Goal: Transaction & Acquisition: Purchase product/service

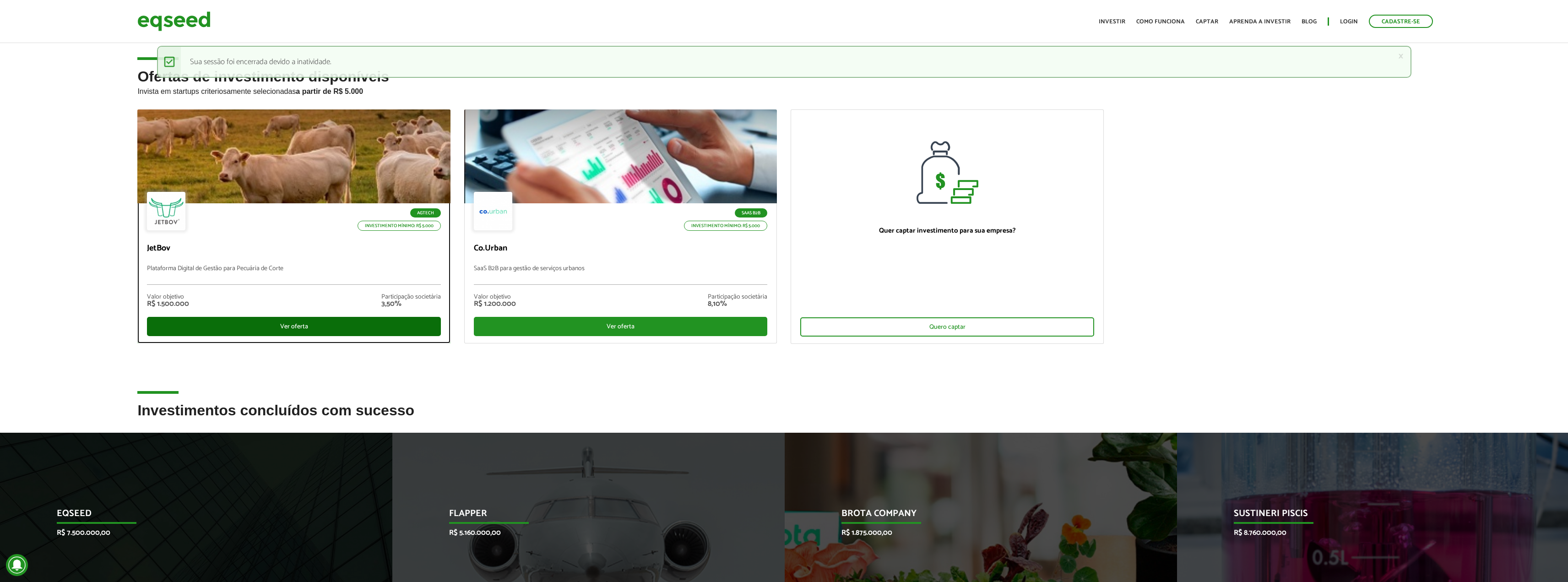
click at [316, 333] on div "Ver oferta" at bounding box center [293, 326] width 294 height 19
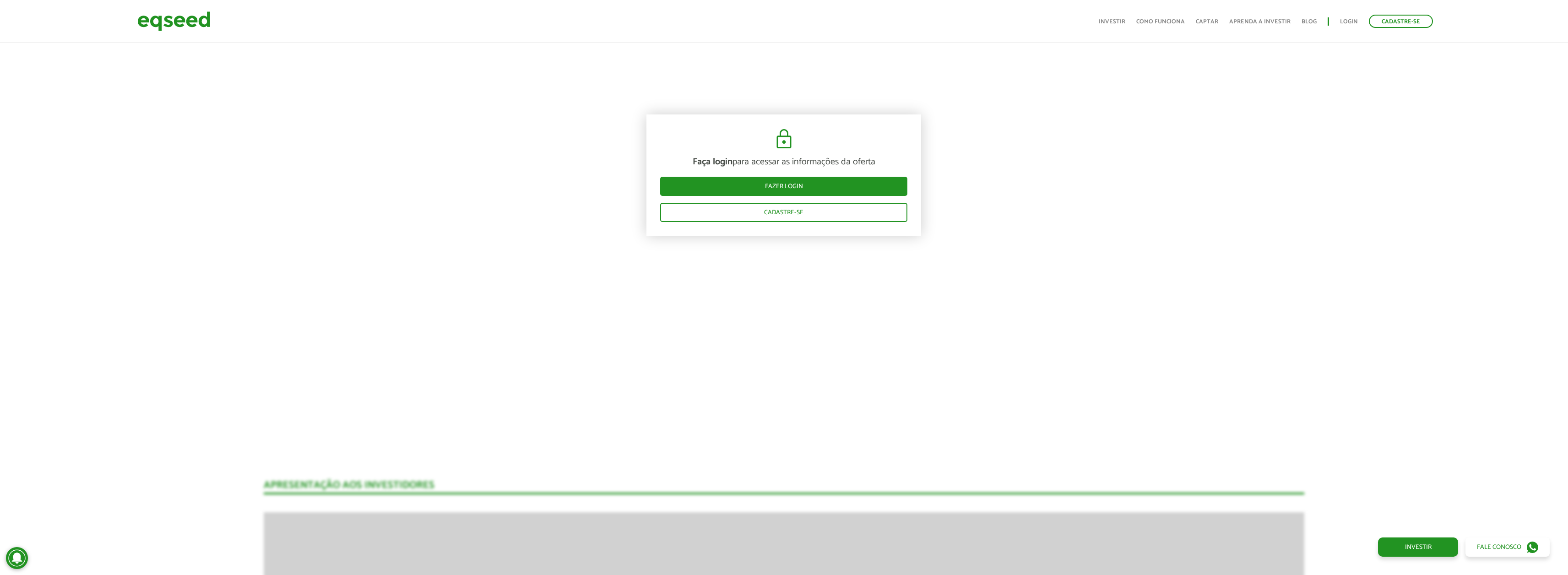
scroll to position [1602, 0]
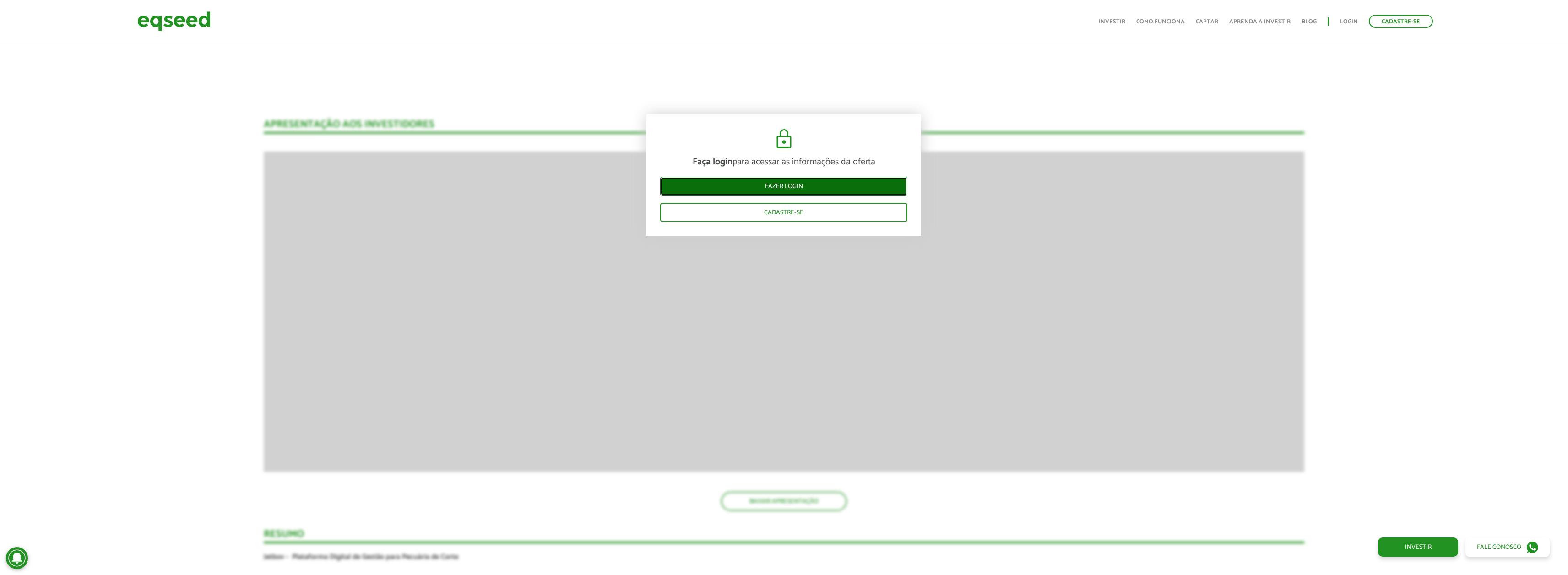
click at [804, 182] on link "Fazer login" at bounding box center [784, 186] width 247 height 19
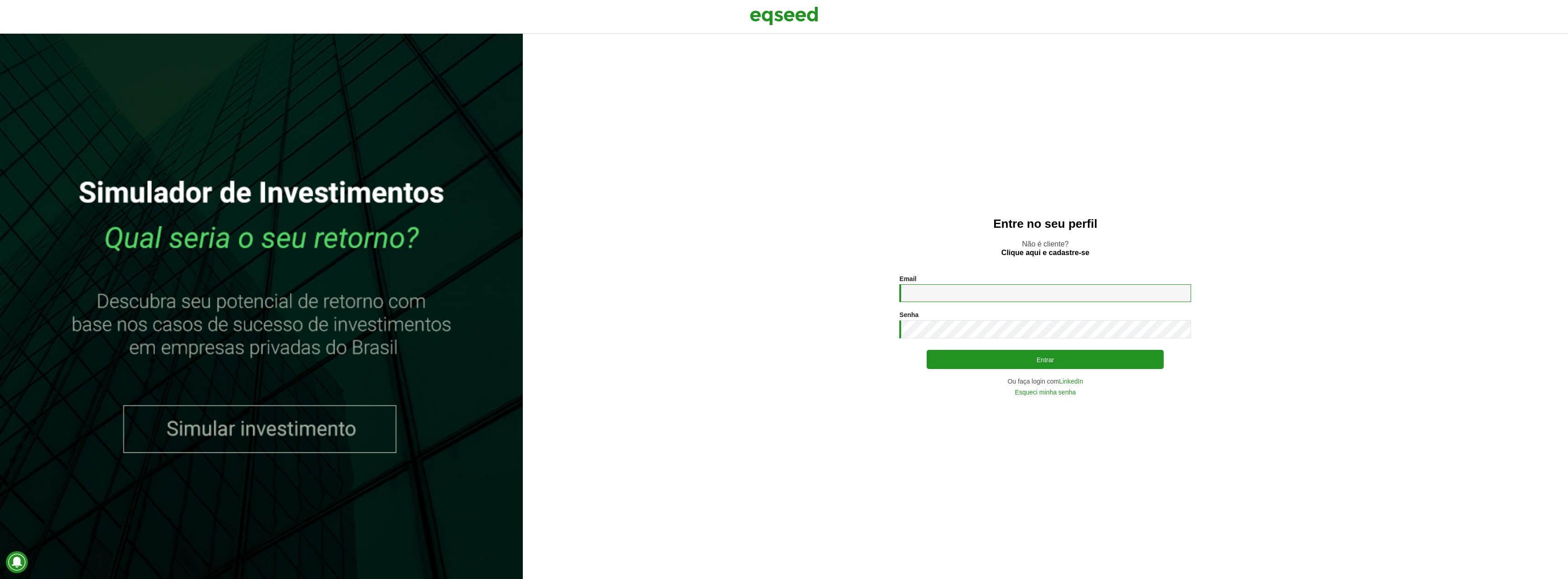
click at [961, 296] on input "Email *" at bounding box center [1045, 293] width 292 height 18
type input "**********"
click at [926, 350] on button "Entrar" at bounding box center [1045, 359] width 237 height 19
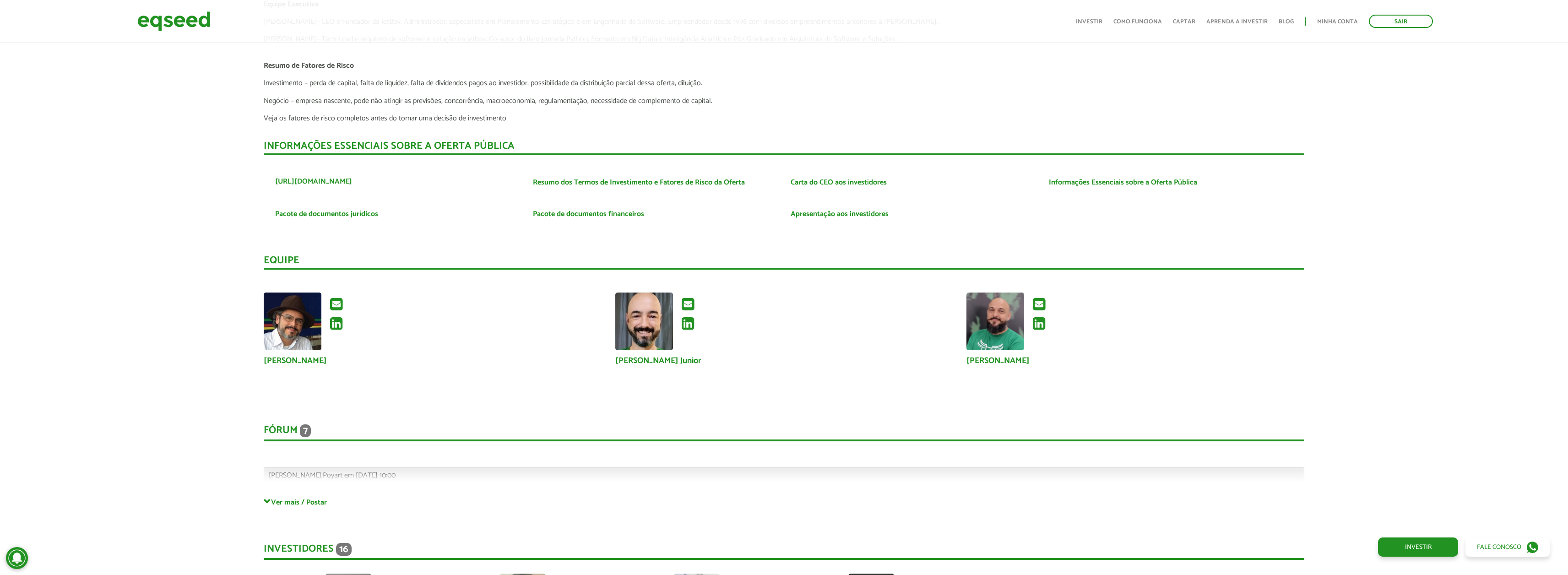
scroll to position [2425, 0]
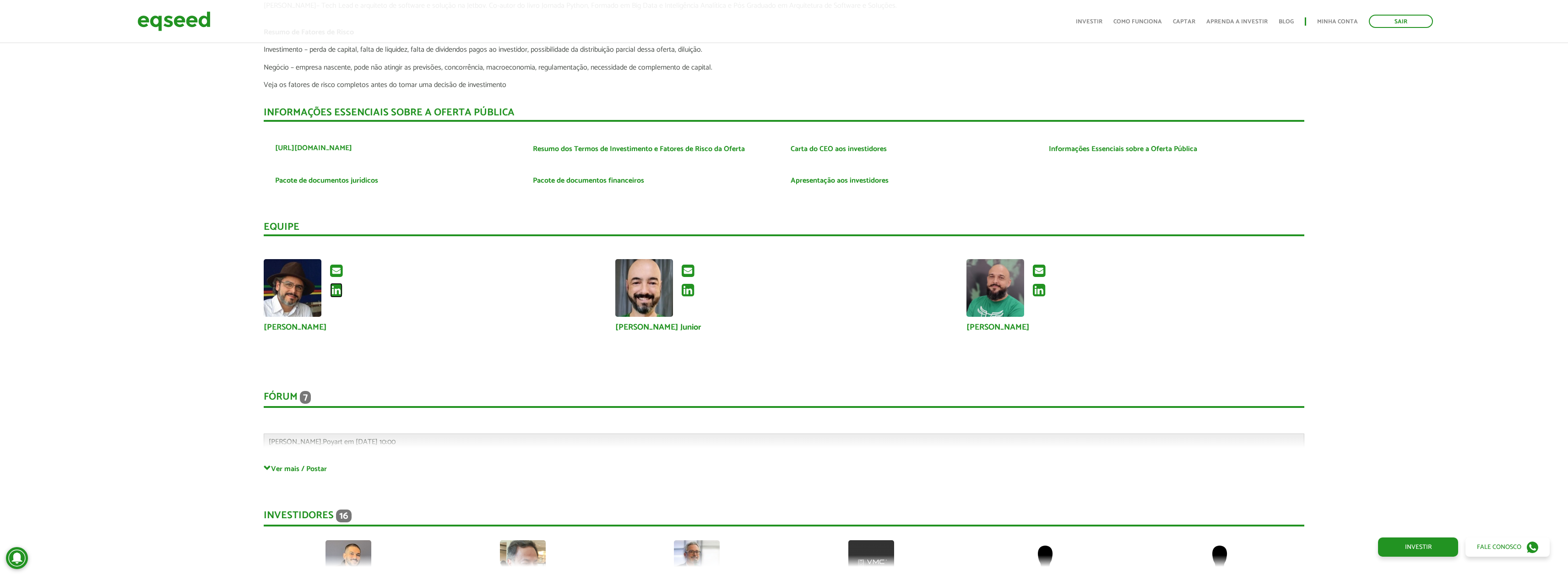
click at [337, 289] on icon at bounding box center [336, 290] width 12 height 15
click at [688, 291] on icon at bounding box center [688, 290] width 12 height 15
click at [1040, 289] on icon at bounding box center [1039, 290] width 12 height 15
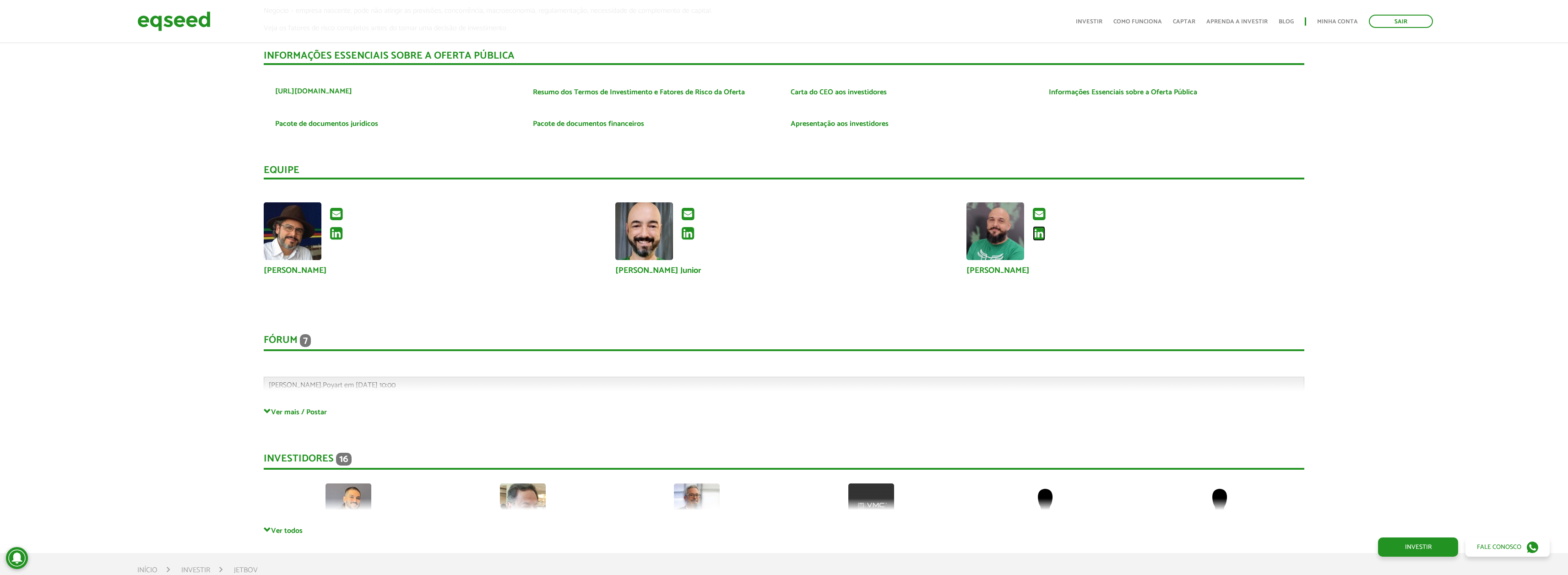
scroll to position [2562, 0]
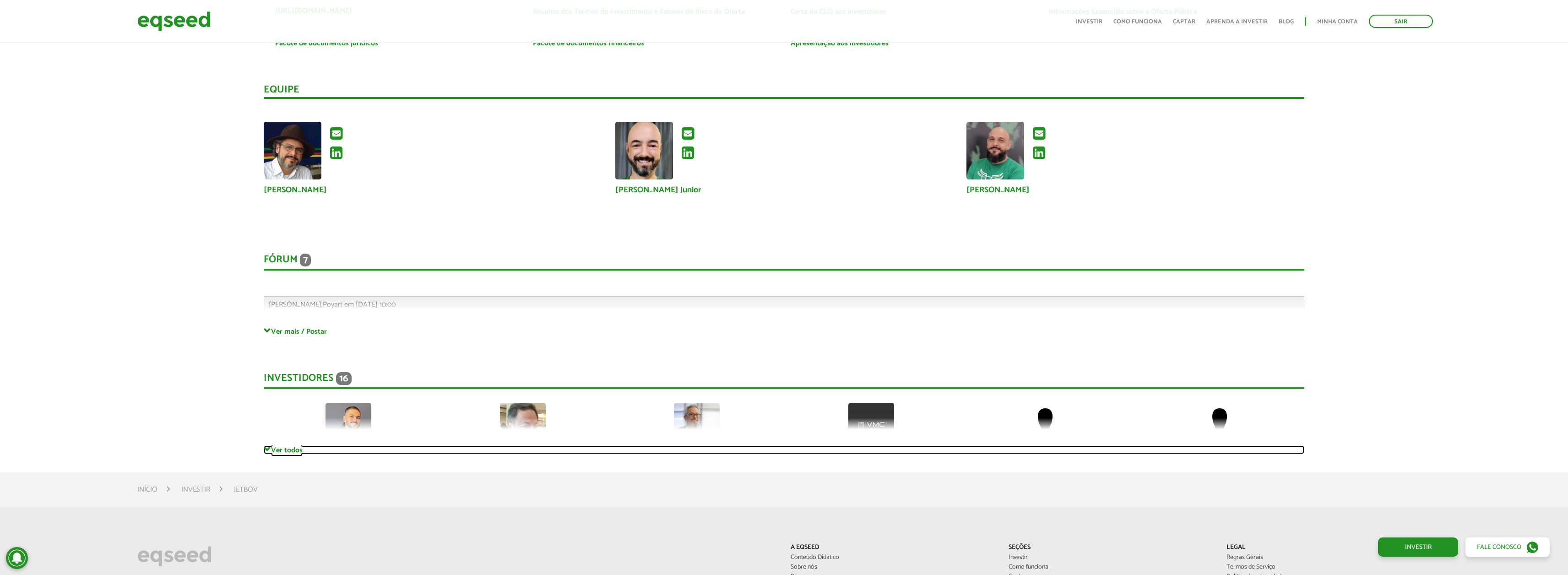
click at [298, 453] on link "Ver todos" at bounding box center [784, 450] width 1040 height 9
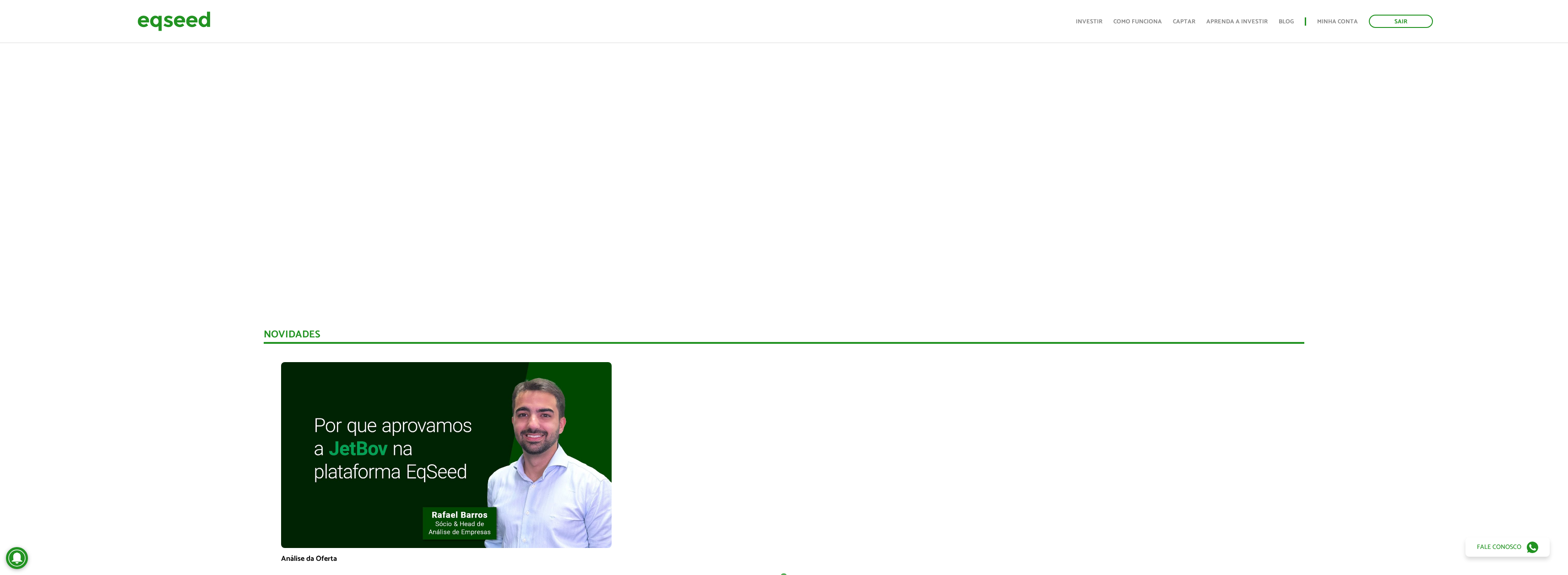
scroll to position [0, 0]
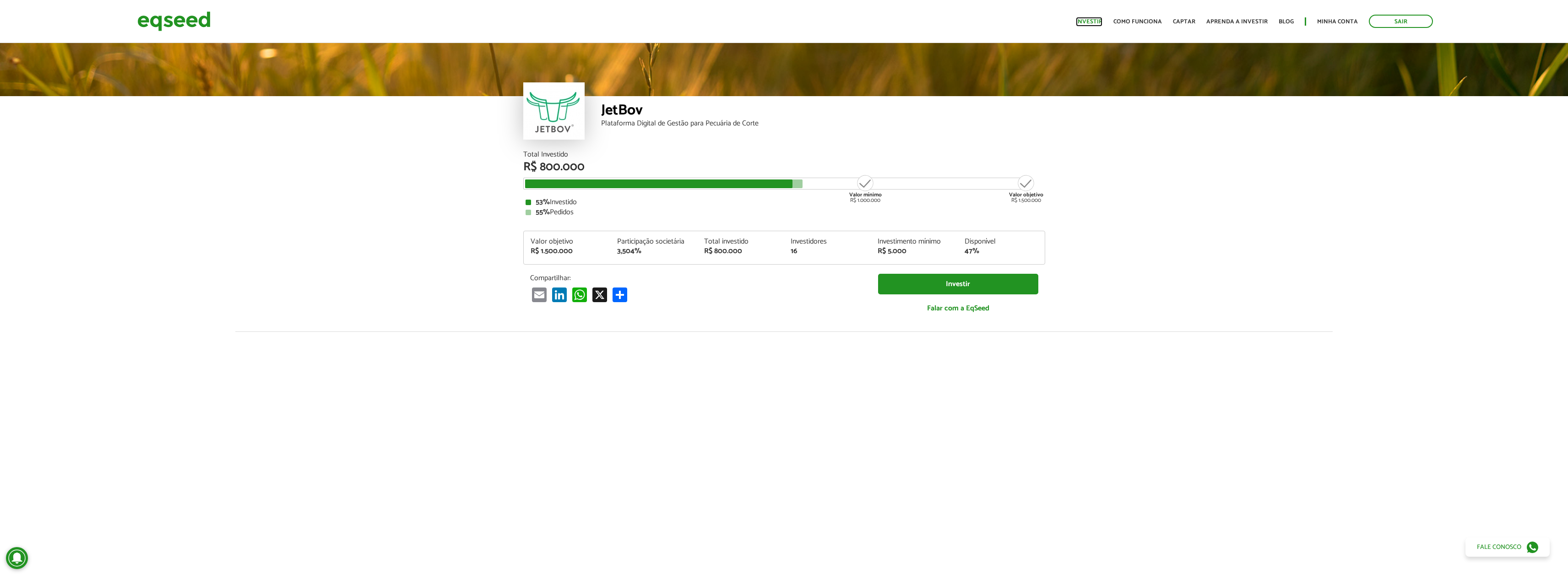
click at [1097, 24] on link "Investir" at bounding box center [1089, 22] width 26 height 6
